Goal: Find contact information: Find contact information

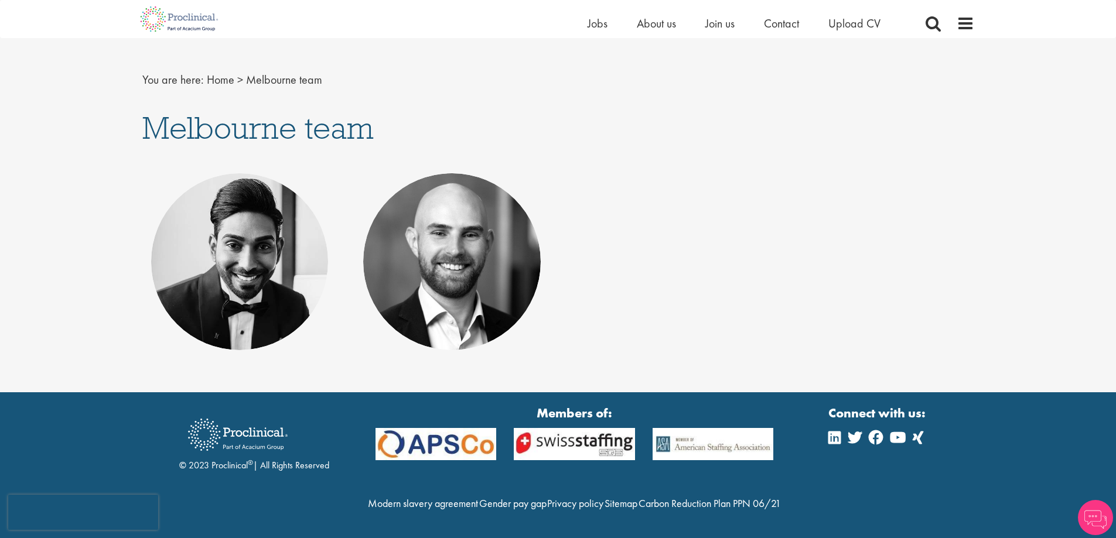
scroll to position [124, 0]
click at [273, 241] on link "Jason Nathan" at bounding box center [239, 252] width 129 height 22
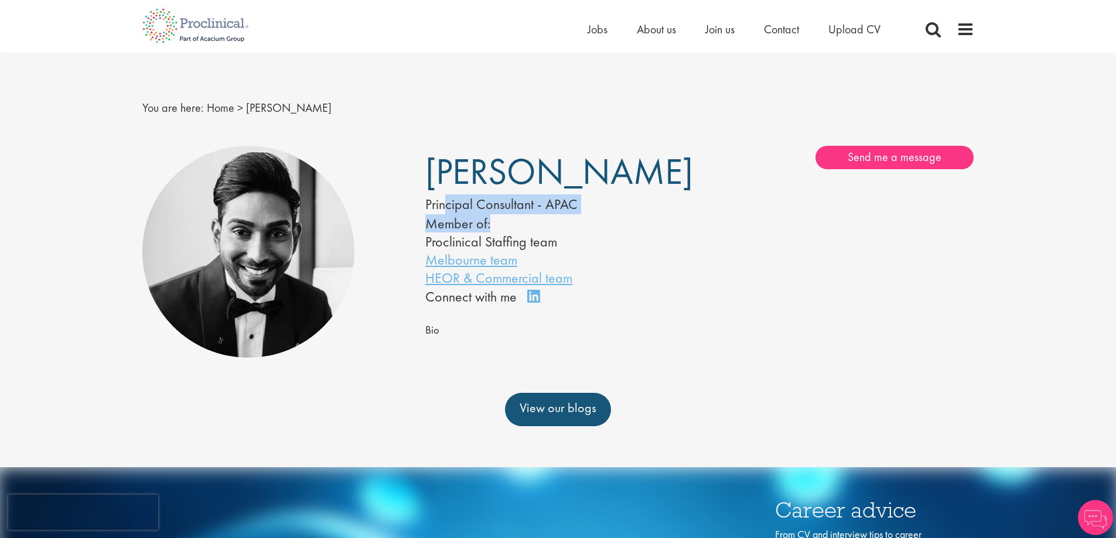
drag, startPoint x: 442, startPoint y: 203, endPoint x: 545, endPoint y: 224, distance: 105.3
click at [545, 224] on div "Jason Nathan Principal Consultant - APAC Member of: Proclinical Staffing team M…" at bounding box center [557, 227] width 283 height 162
click at [596, 245] on li "Proclinical Staffing team" at bounding box center [544, 241] width 239 height 18
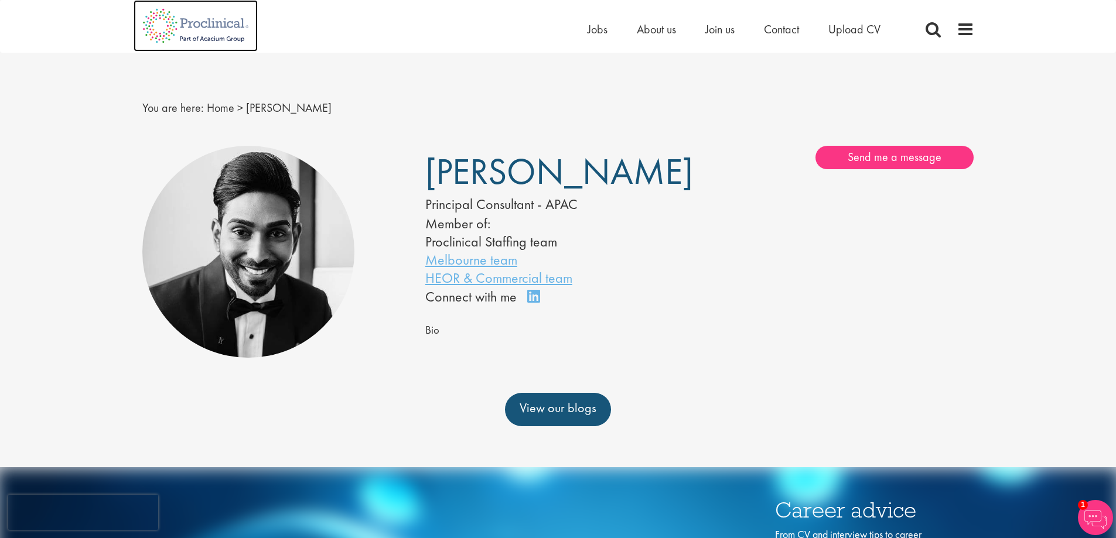
click at [187, 35] on img at bounding box center [196, 26] width 124 height 52
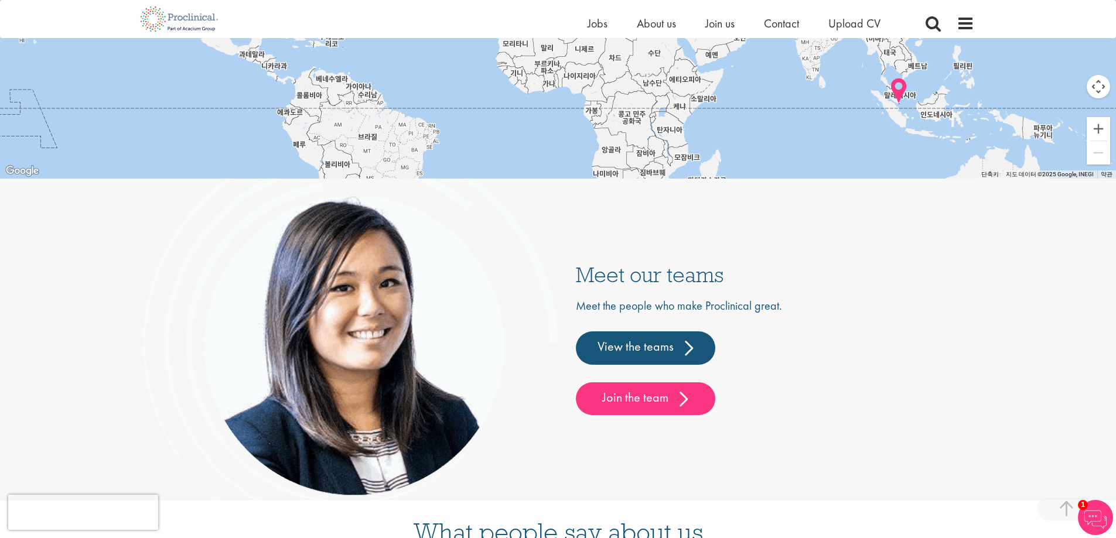
scroll to position [3130, 0]
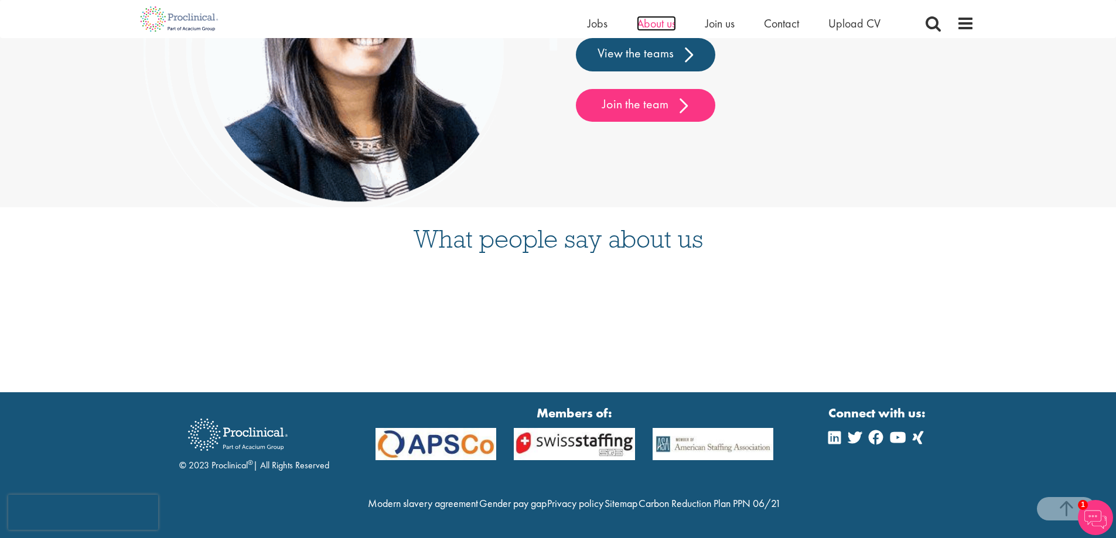
click at [671, 23] on span "About us" at bounding box center [656, 23] width 39 height 15
